Goal: Information Seeking & Learning: Learn about a topic

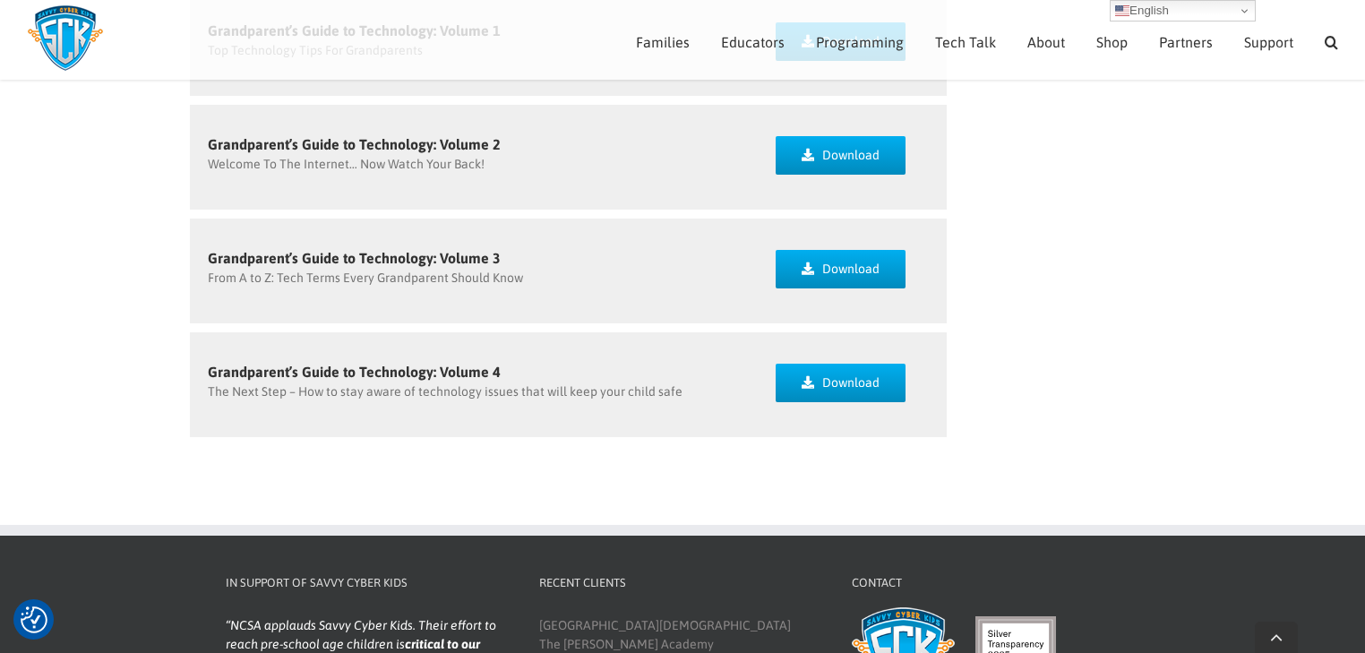
scroll to position [1863, 0]
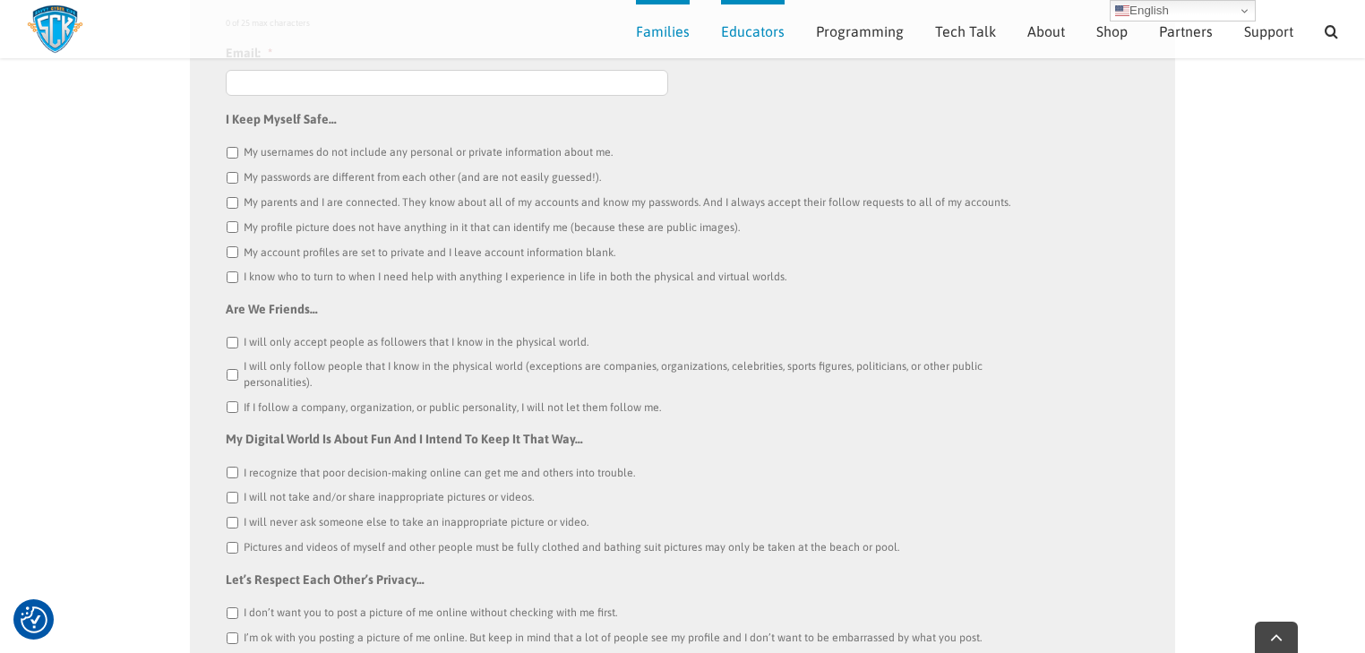
scroll to position [840, 0]
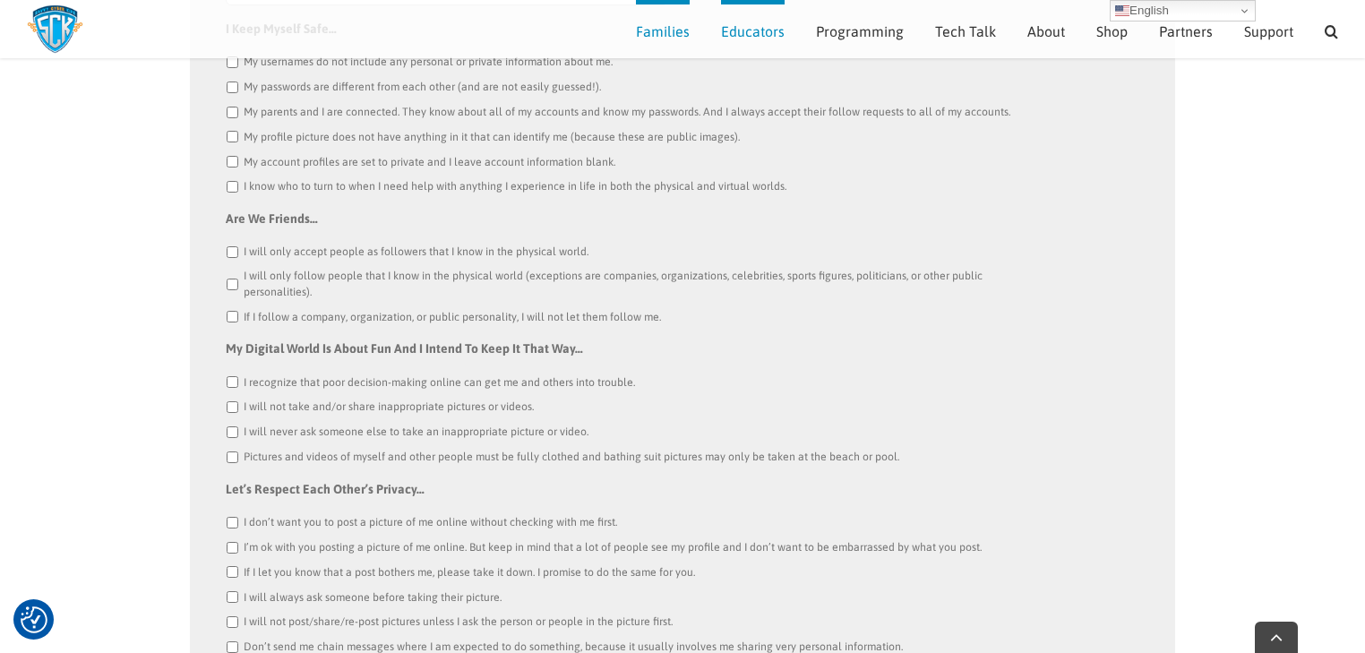
click at [233, 248] on input "I will only accept people as followers that I know in the physical world." at bounding box center [233, 252] width 12 height 12
checkbox input "true"
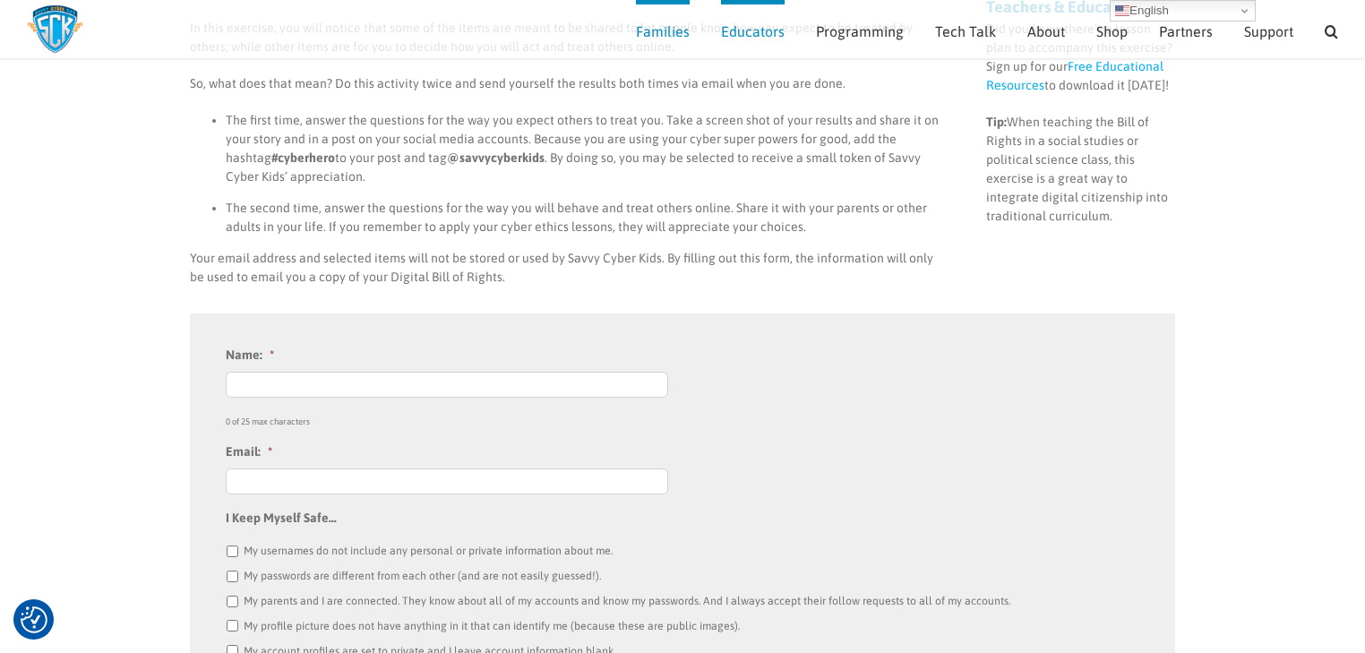
scroll to position [267, 0]
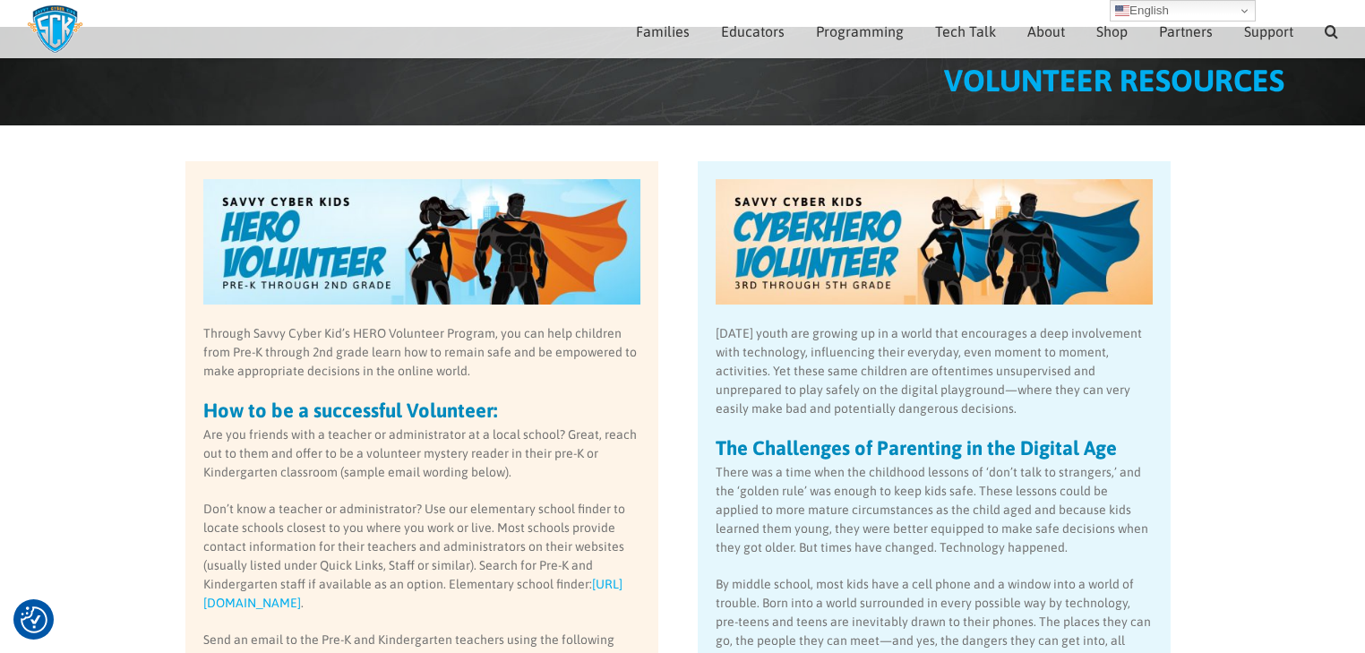
scroll to position [100, 0]
